Goal: Task Accomplishment & Management: Manage account settings

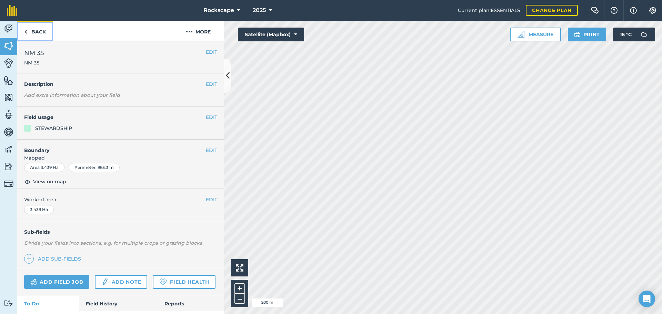
click at [33, 34] on link "Back" at bounding box center [35, 31] width 36 height 20
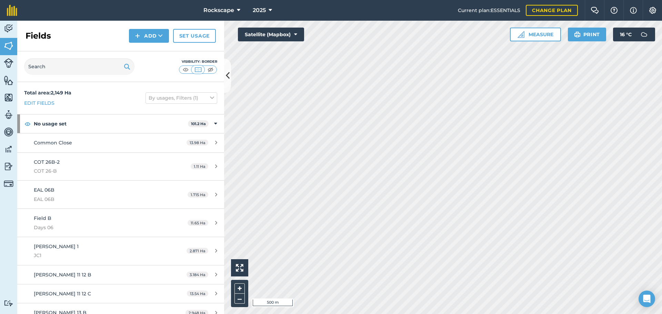
click at [389, 0] on html "Rockscape 2025 Current plan : ESSENTIALS Change plan Farm Chat Help Info Settin…" at bounding box center [331, 157] width 662 height 314
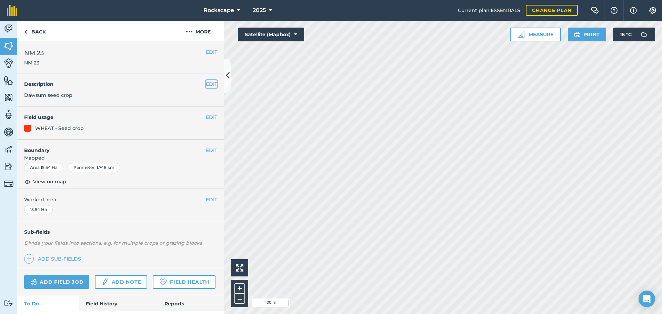
click at [208, 83] on button "EDIT" at bounding box center [211, 84] width 11 height 8
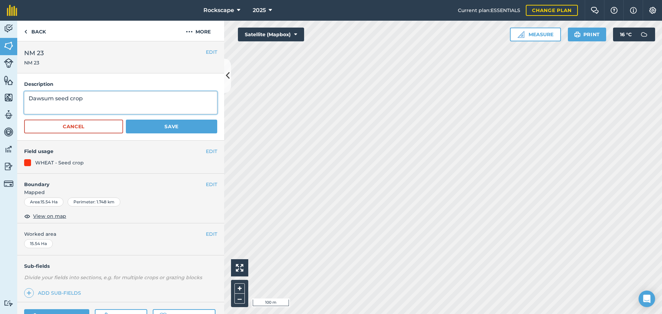
click at [53, 100] on textarea "Dawsum seed crop" at bounding box center [120, 102] width 193 height 23
type textarea "oxford seed crop"
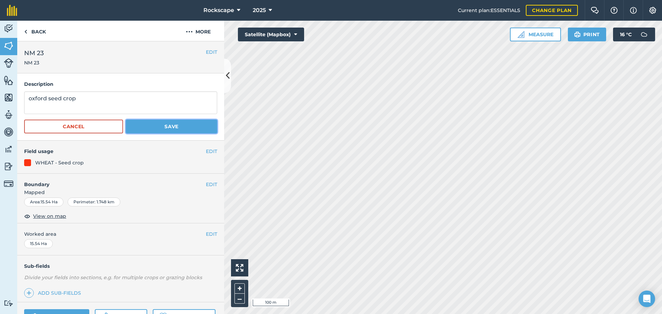
click at [164, 127] on button "Save" at bounding box center [171, 127] width 91 height 14
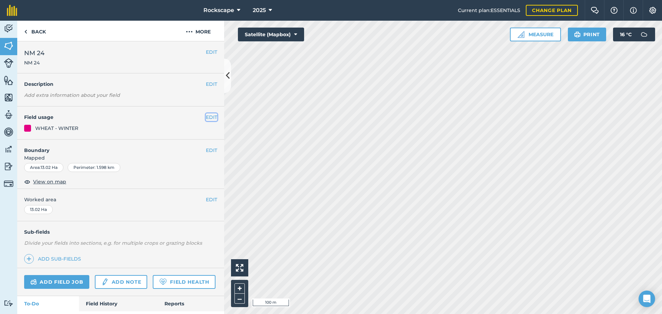
click at [207, 117] on button "EDIT" at bounding box center [211, 117] width 11 height 8
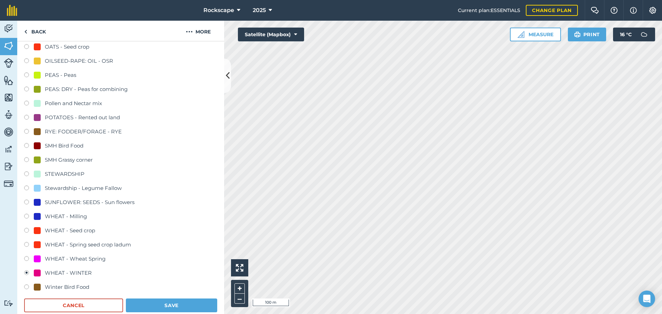
scroll to position [241, 0]
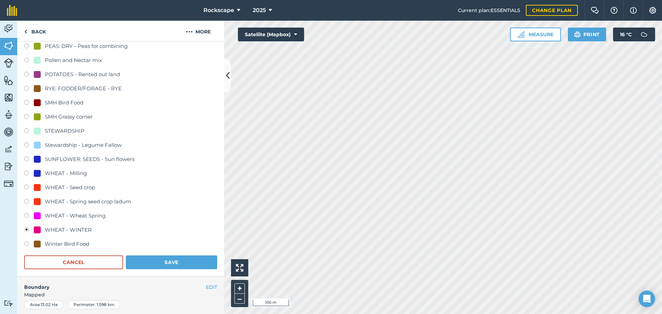
click at [71, 188] on div "WHEAT - Seed crop" at bounding box center [70, 187] width 50 height 8
radio input "true"
radio input "false"
click at [176, 258] on button "Save" at bounding box center [171, 263] width 91 height 14
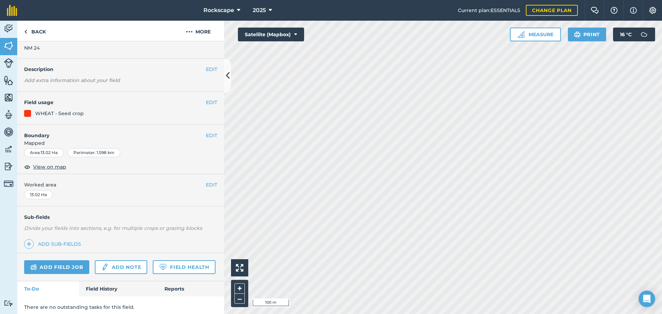
scroll to position [3, 0]
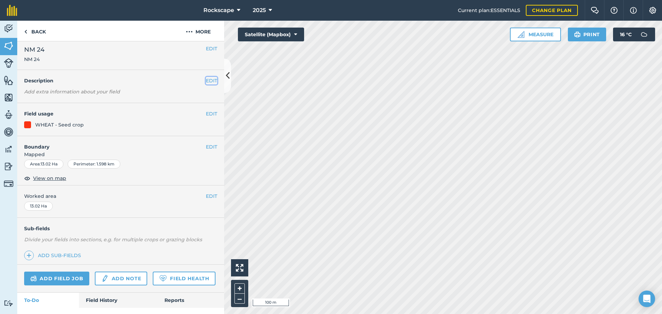
click at [208, 80] on button "EDIT" at bounding box center [211, 81] width 11 height 8
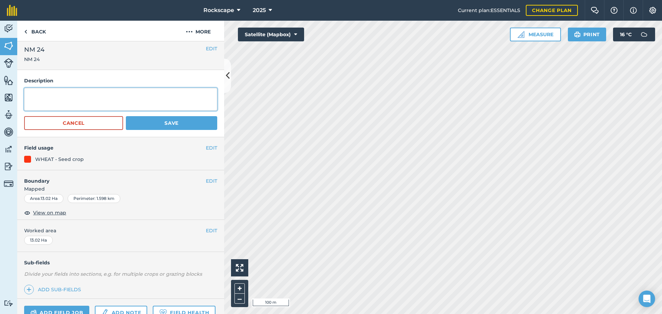
click at [89, 106] on textarea at bounding box center [120, 99] width 193 height 23
type textarea "Dawsum seed crop"
click at [161, 124] on button "Save" at bounding box center [171, 123] width 91 height 14
